Goal: Transaction & Acquisition: Purchase product/service

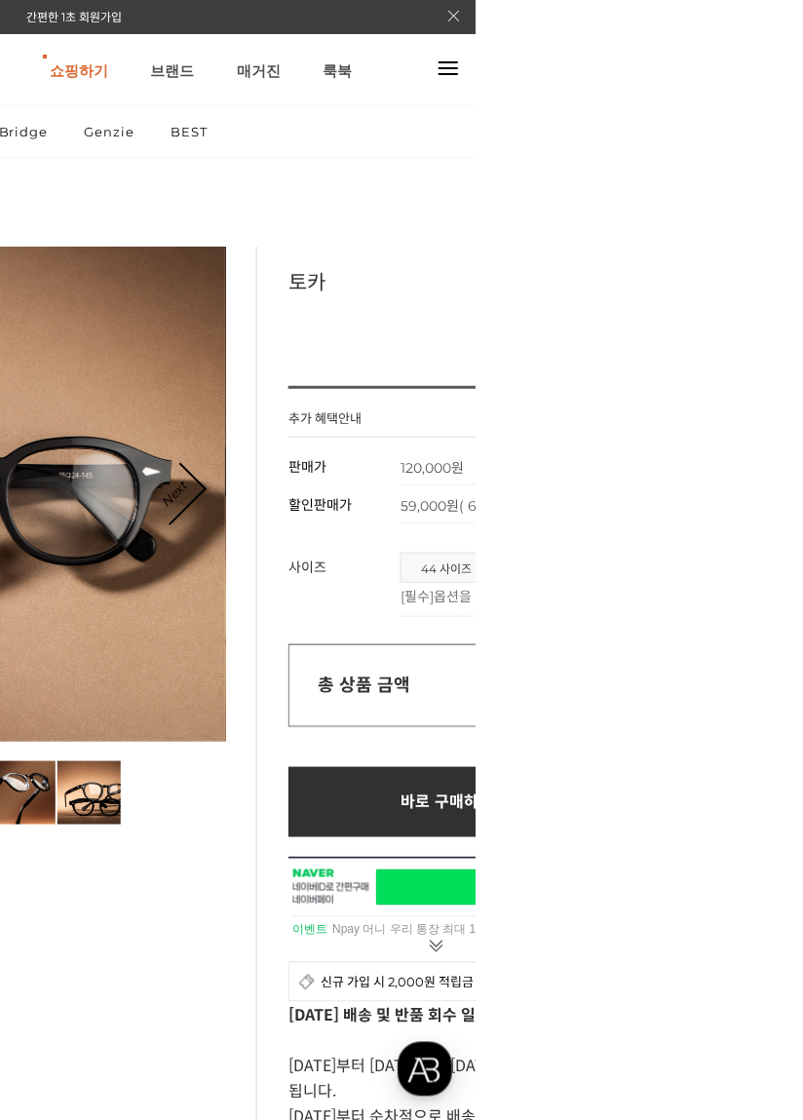
click at [787, 569] on span "44 사이즈" at bounding box center [774, 568] width 90 height 28
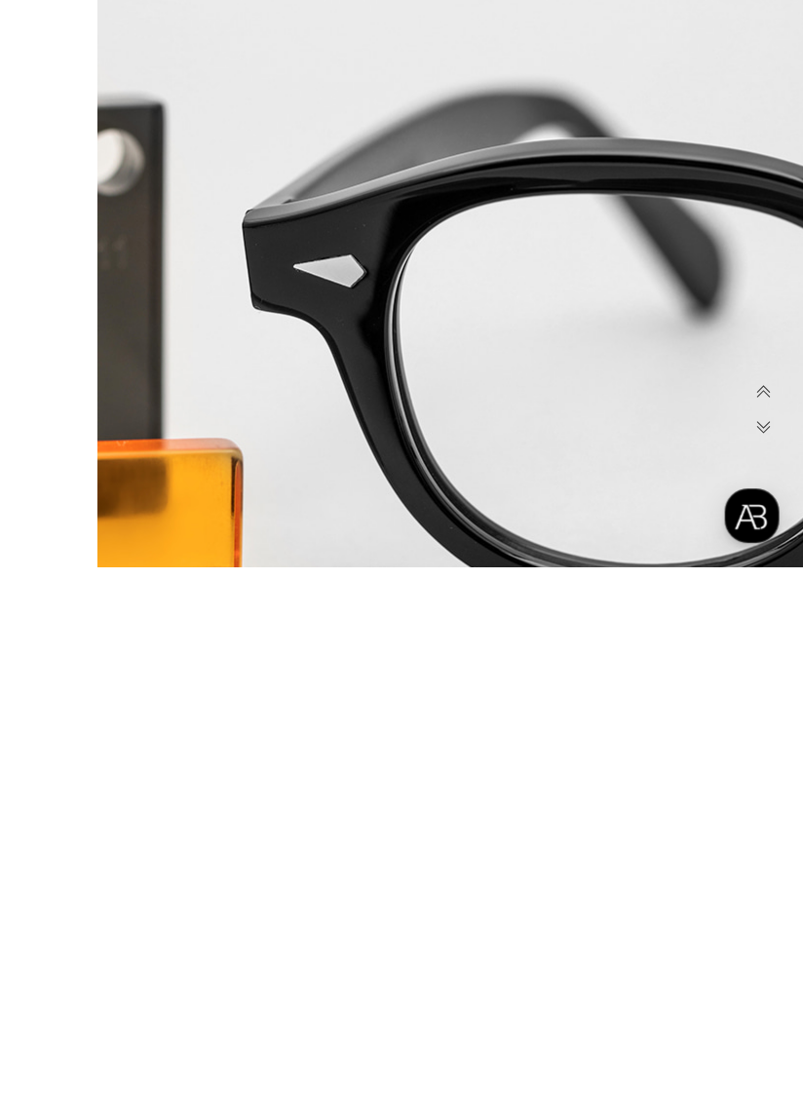
scroll to position [38414, 0]
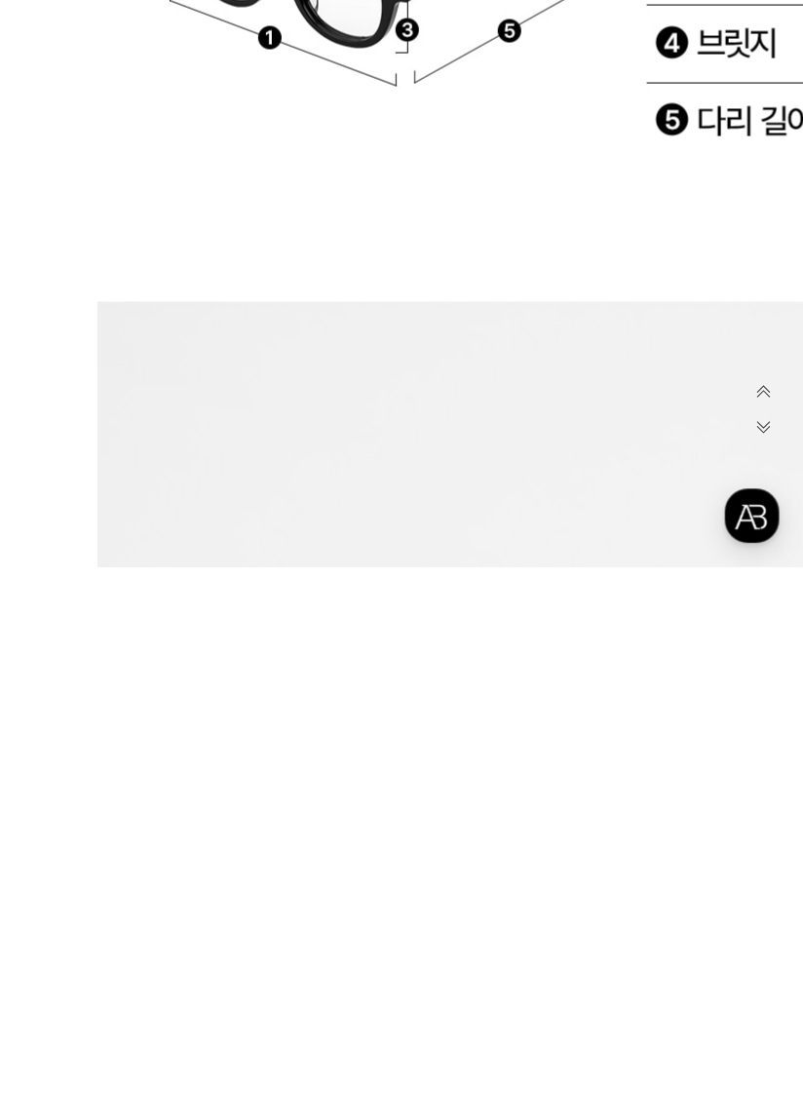
click at [662, 1119] on img at bounding box center [584, 734] width 974 height 7946
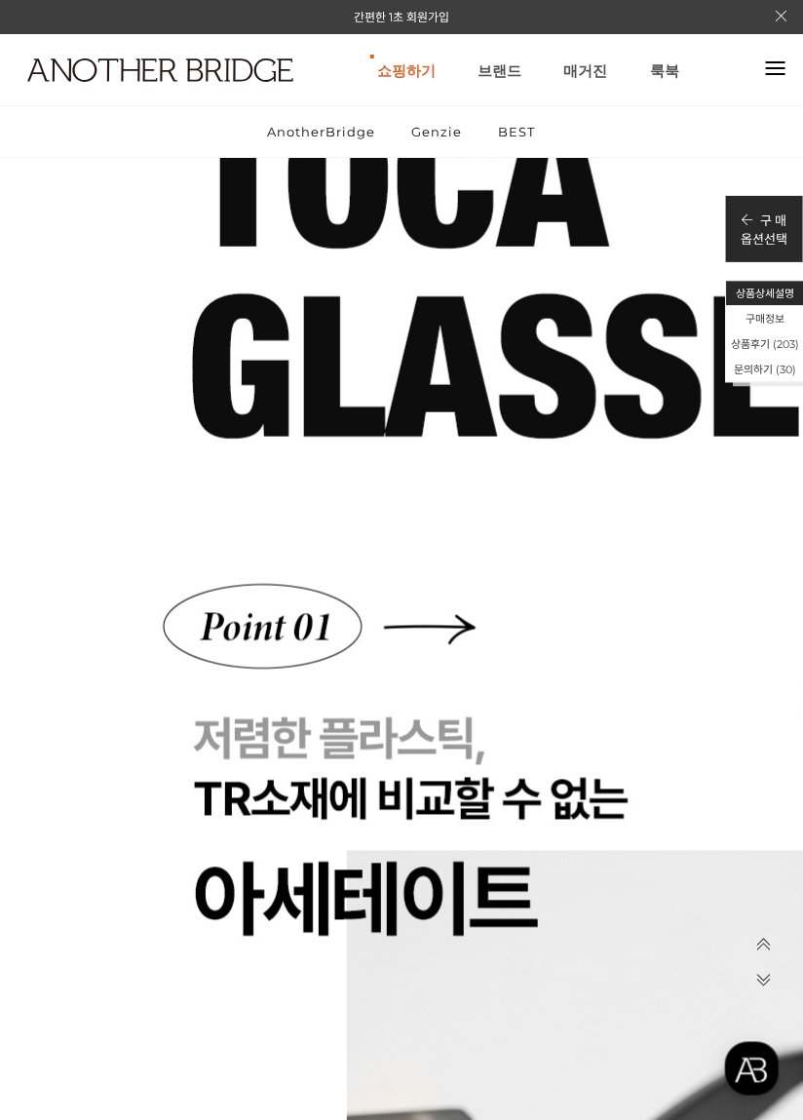
scroll to position [0, 0]
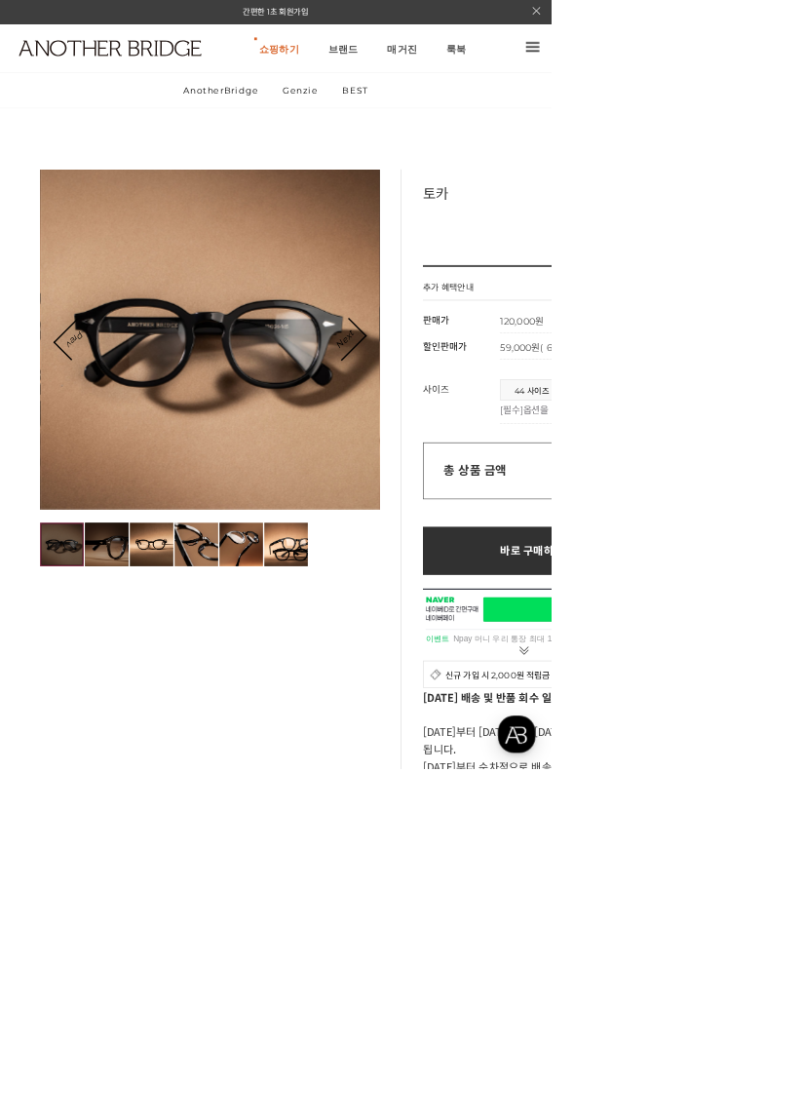
click at [144, 789] on img at bounding box center [155, 792] width 63 height 63
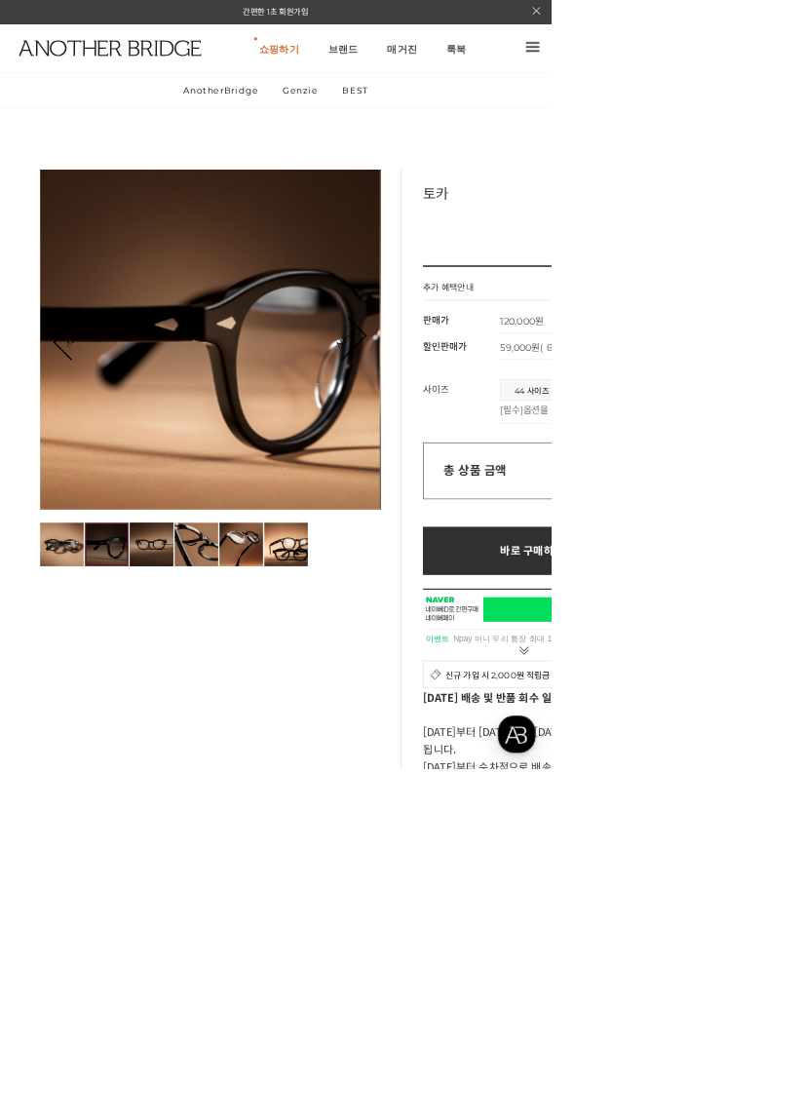
click at [209, 787] on img at bounding box center [220, 792] width 63 height 63
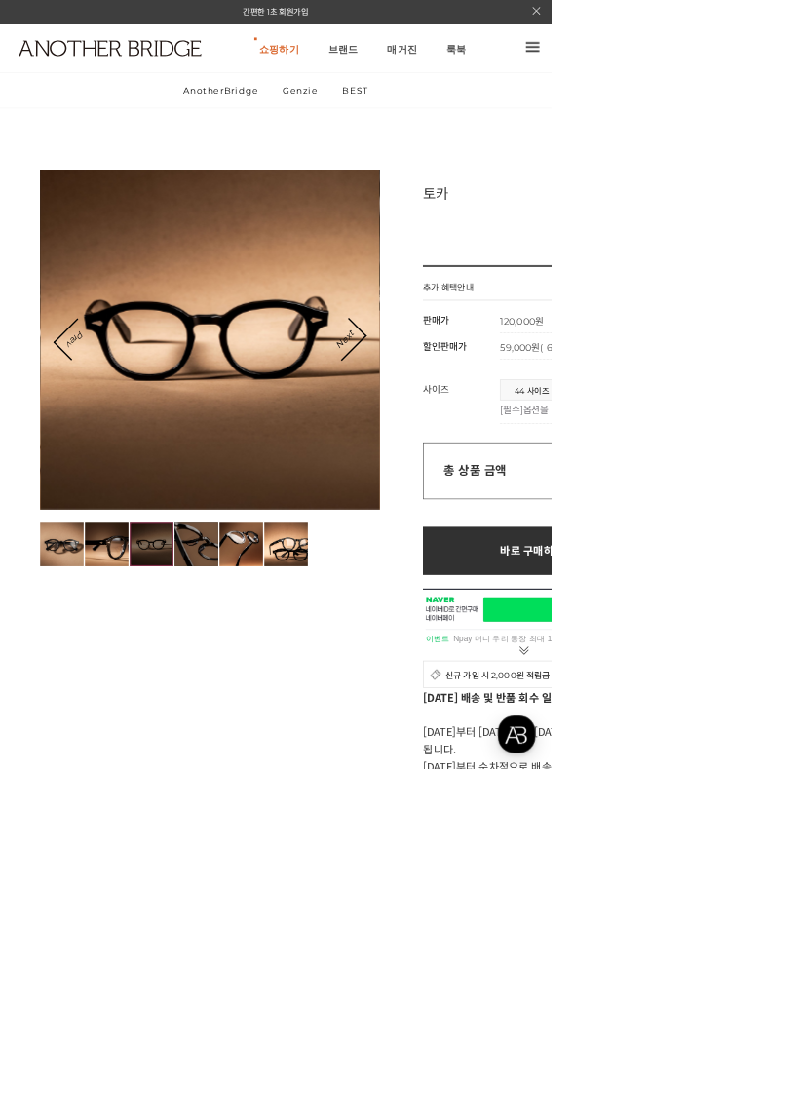
click at [280, 778] on img at bounding box center [285, 792] width 63 height 63
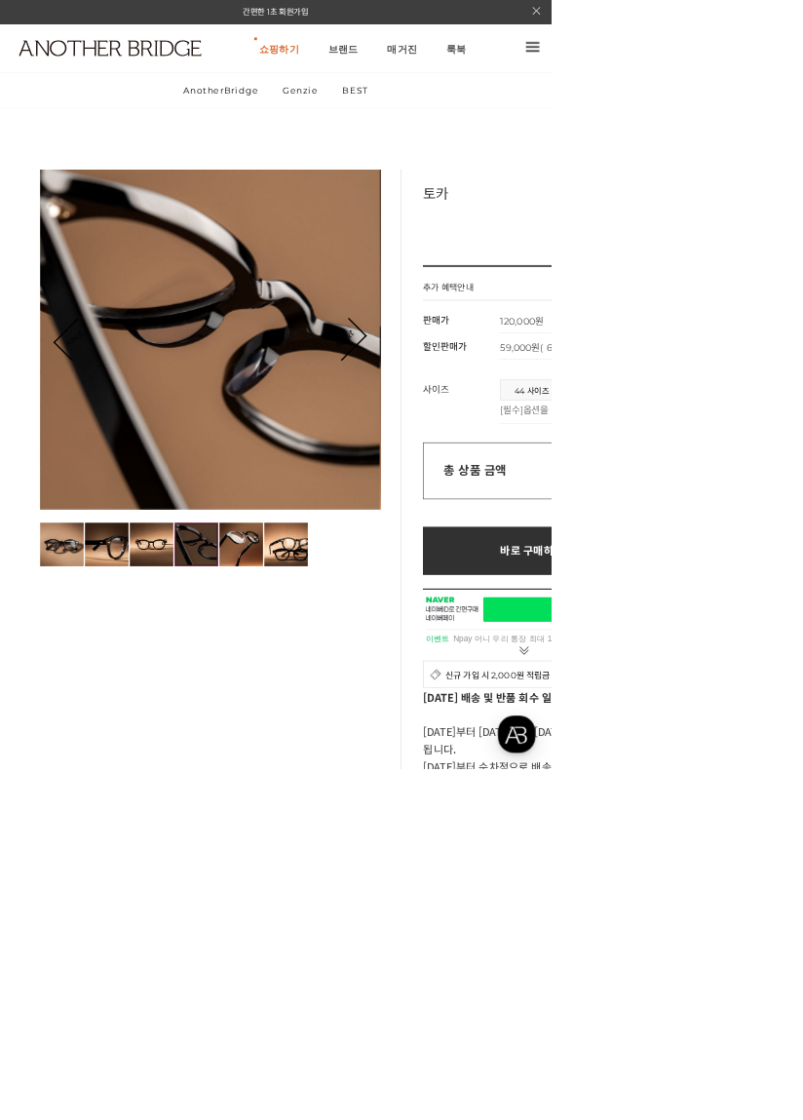
click at [323, 773] on img at bounding box center [351, 792] width 63 height 63
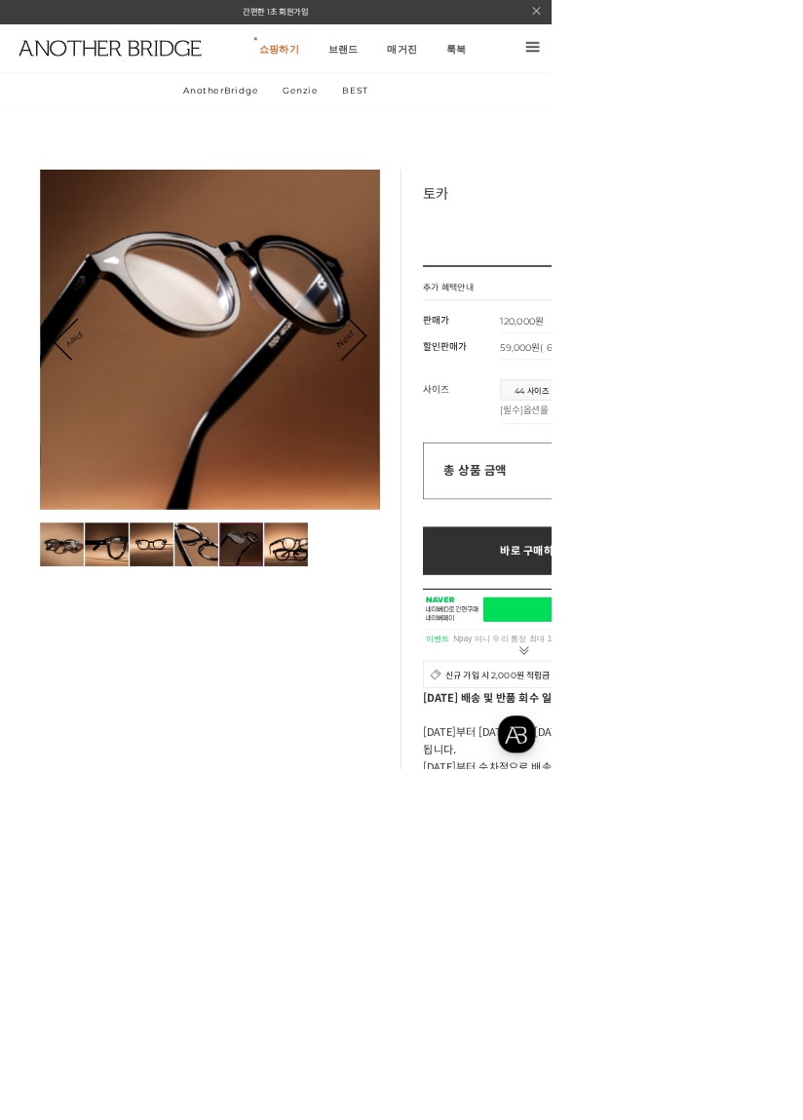
click at [793, 568] on span "44 사이즈" at bounding box center [774, 568] width 90 height 28
